Goal: Information Seeking & Learning: Learn about a topic

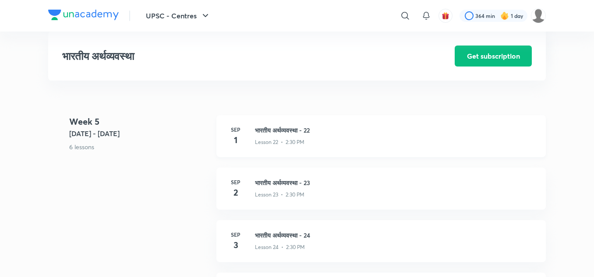
scroll to position [1567, 0]
click at [275, 131] on h3 "भारतीय अर्थव्यवस्था - 22" at bounding box center [395, 130] width 280 height 9
